Goal: Find specific page/section: Find specific page/section

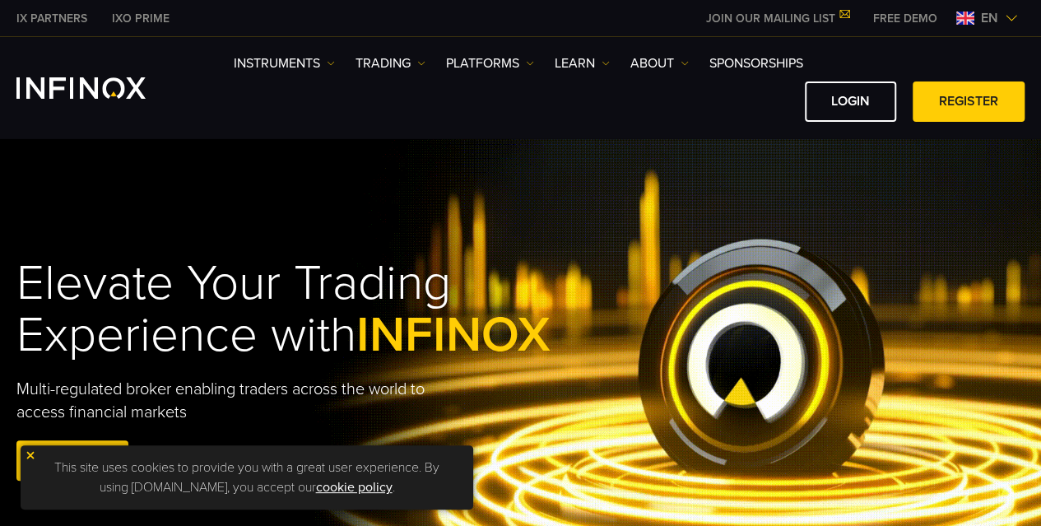
click at [990, 13] on span "en" at bounding box center [989, 18] width 30 height 20
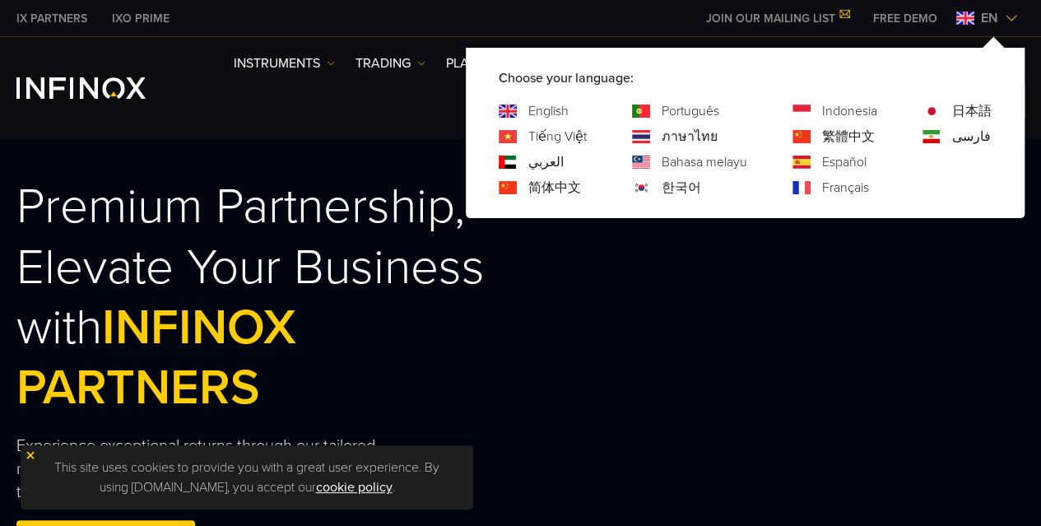
click at [545, 187] on link "简体中文" at bounding box center [554, 188] width 53 height 20
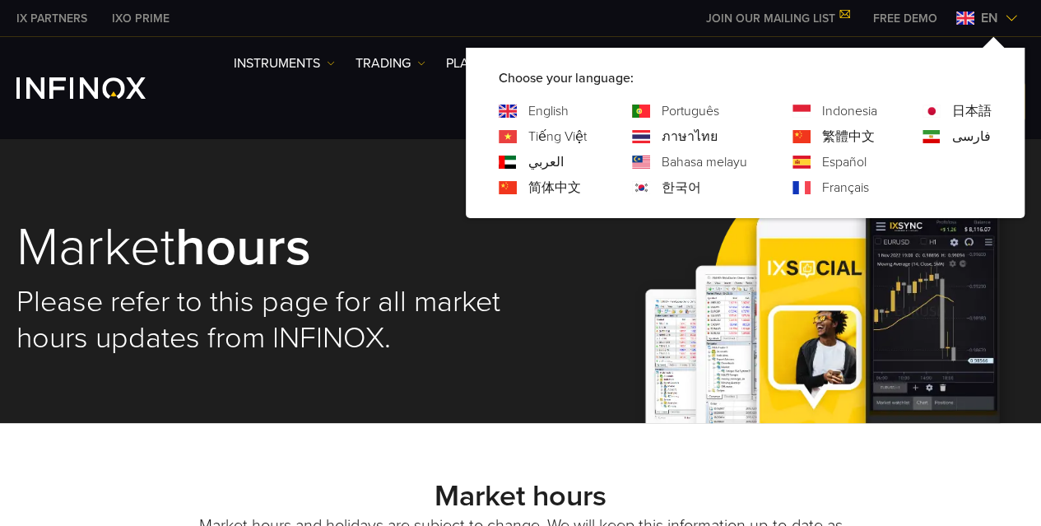
click at [550, 188] on link "简体中文" at bounding box center [554, 188] width 53 height 20
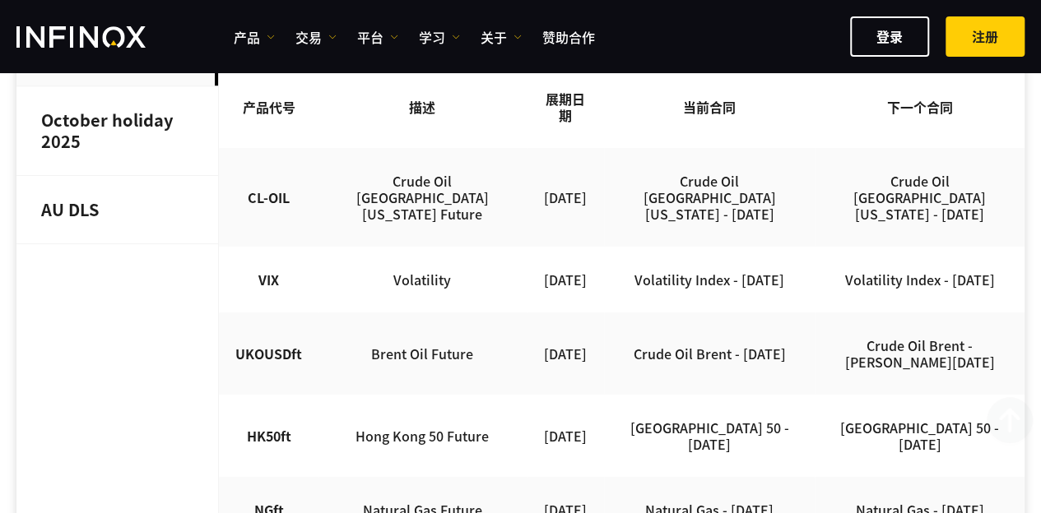
scroll to position [576, 0]
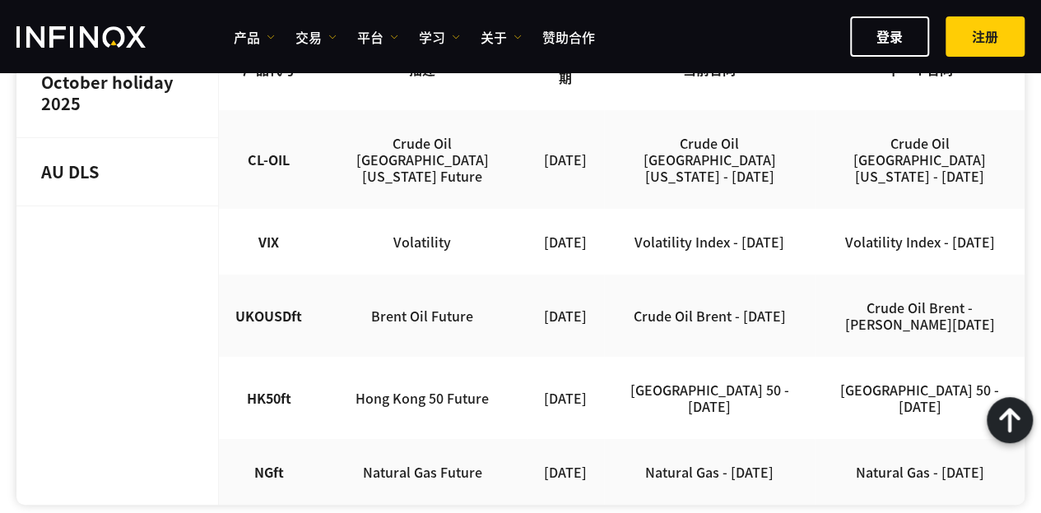
click at [1030, 214] on div "市场时间 市场营业时间和节假日可能会发生变化。我们会尽可能定期更新这些信息。 交易时间为 GMT+2 October rollover 2025 Octobe…" at bounding box center [520, 171] width 1041 height 667
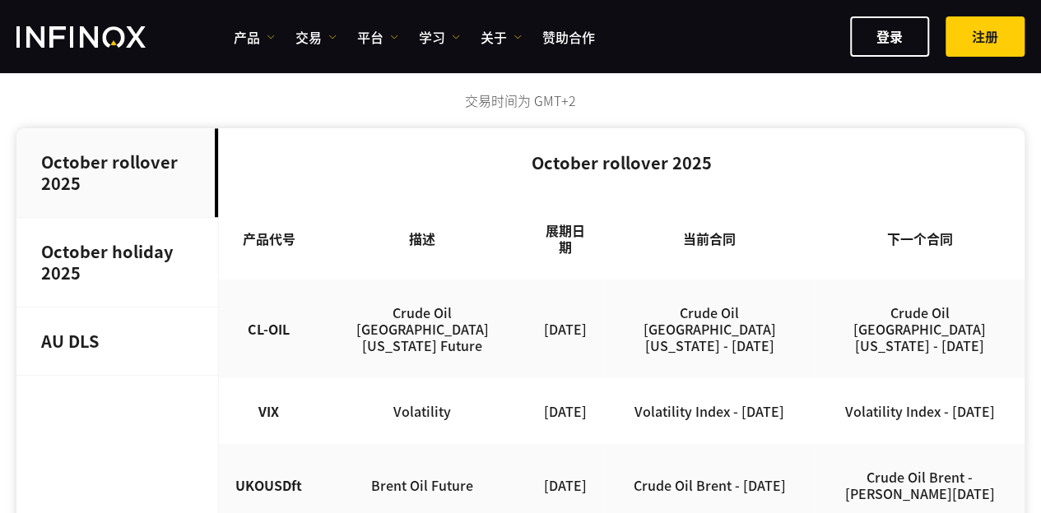
scroll to position [411, 0]
